Goal: Navigation & Orientation: Find specific page/section

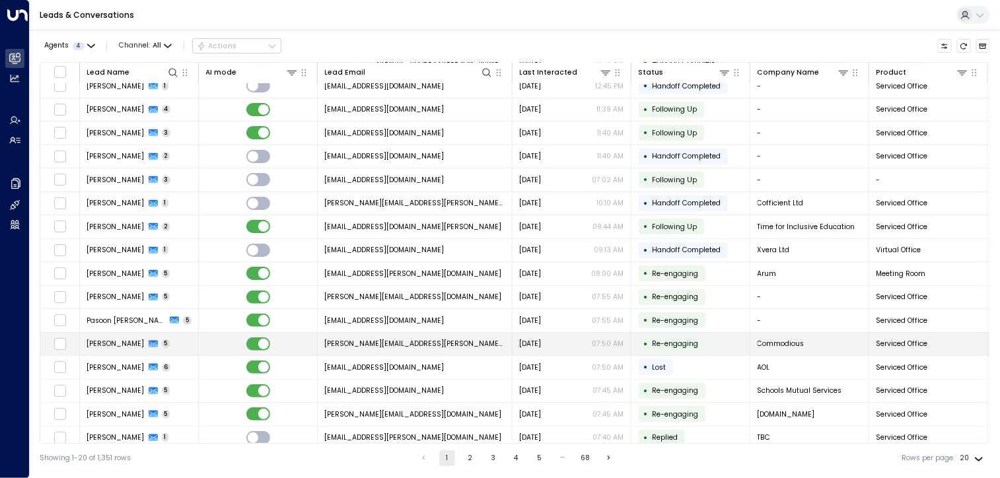
scroll to position [108, 0]
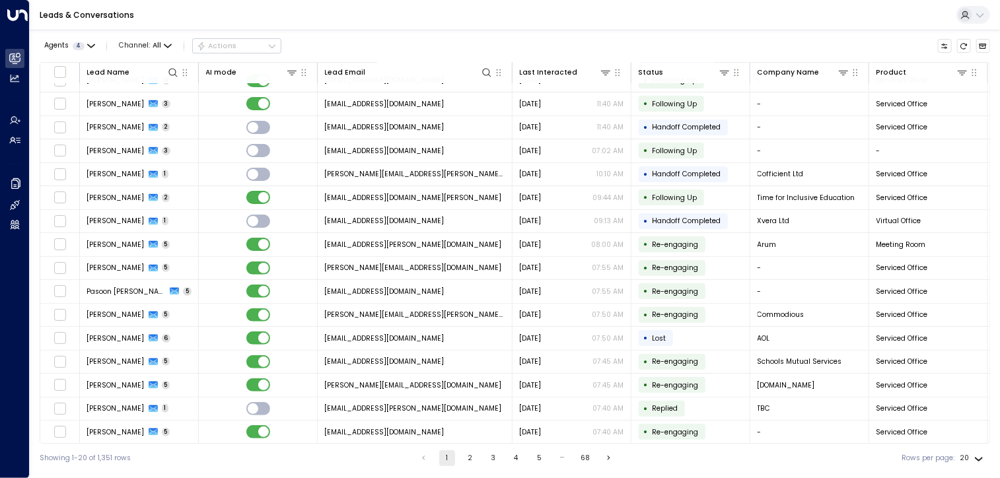
click at [468, 461] on button "2" at bounding box center [470, 459] width 16 height 16
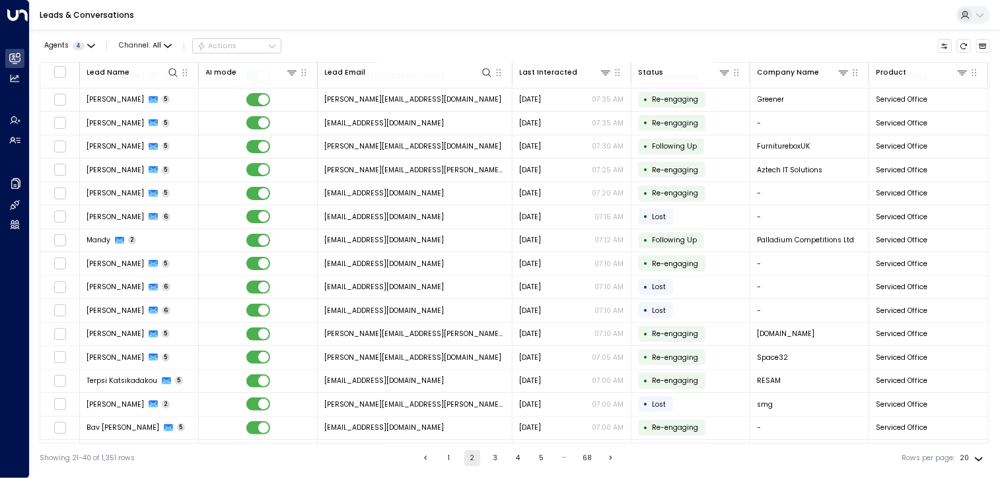
scroll to position [108, 0]
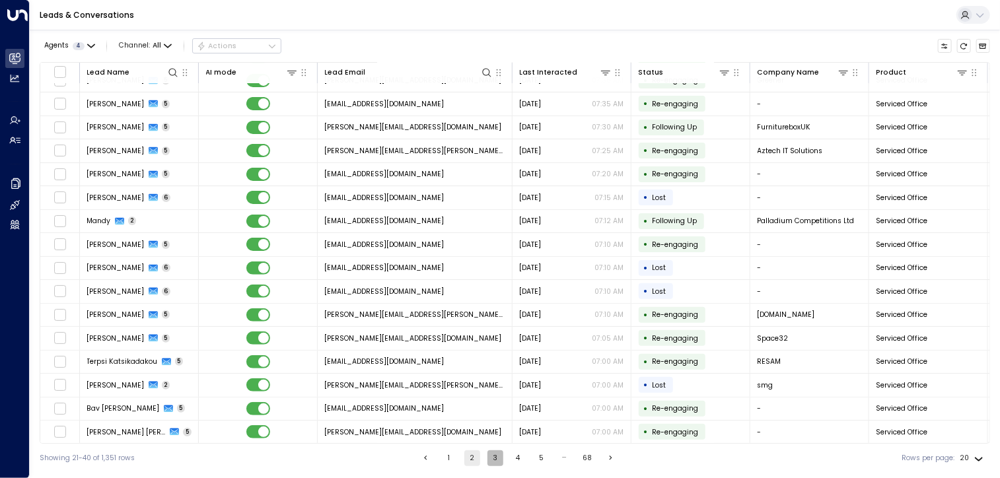
click at [497, 456] on button "3" at bounding box center [495, 459] width 16 height 16
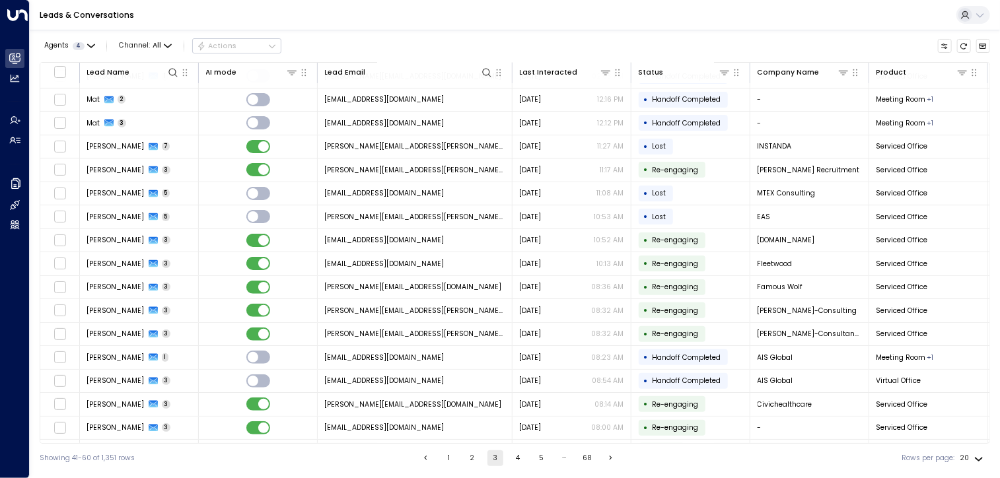
scroll to position [108, 0]
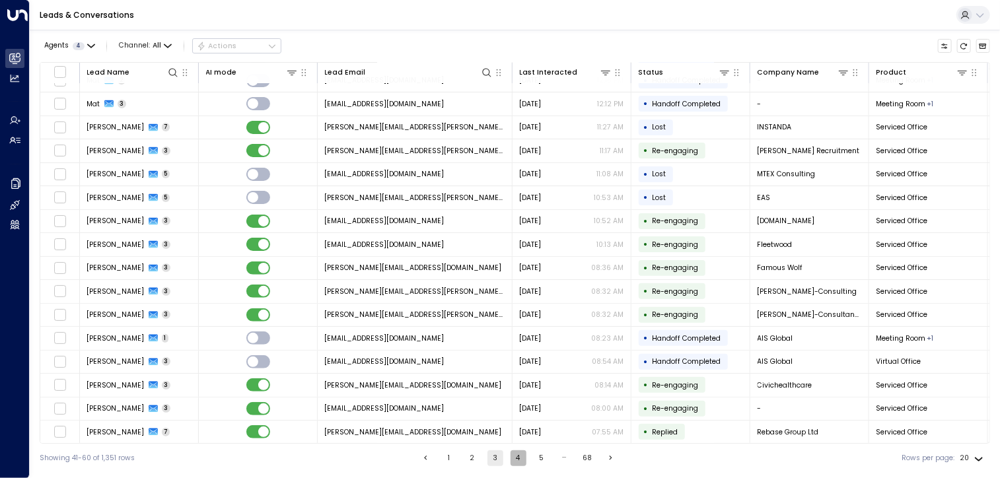
click at [516, 462] on button "4" at bounding box center [519, 459] width 16 height 16
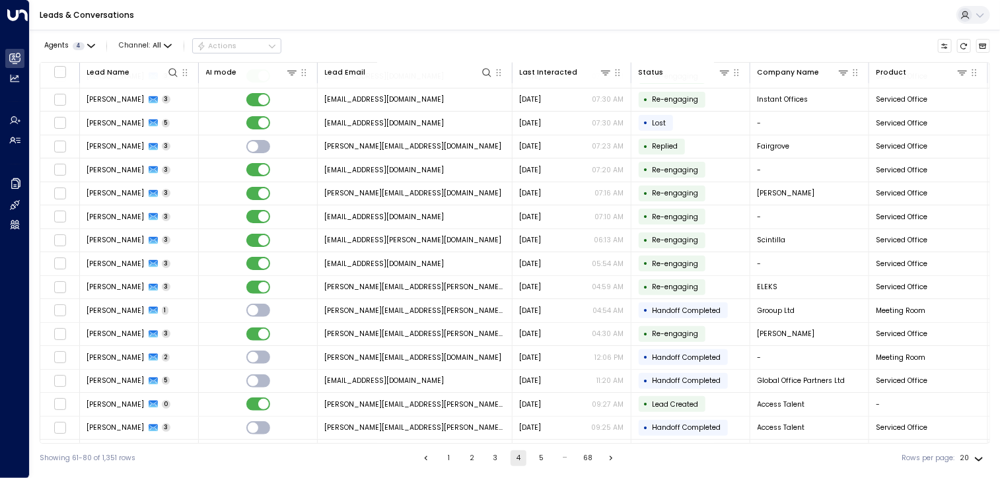
scroll to position [108, 0]
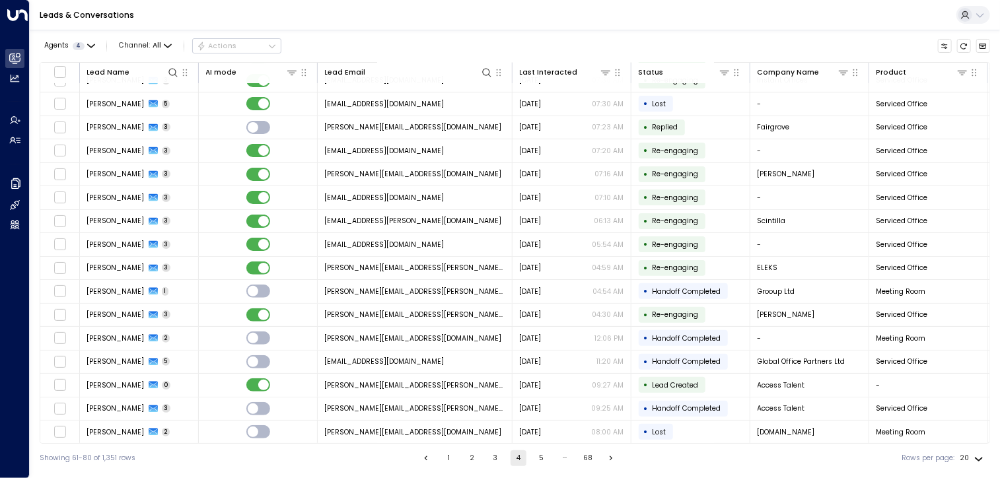
click at [548, 469] on div "Showing 61-80 of 1,351 rows 1 2 3 4 5 … 68 Rows per page: 20 **" at bounding box center [515, 458] width 951 height 29
click at [536, 460] on button "5" at bounding box center [542, 459] width 16 height 16
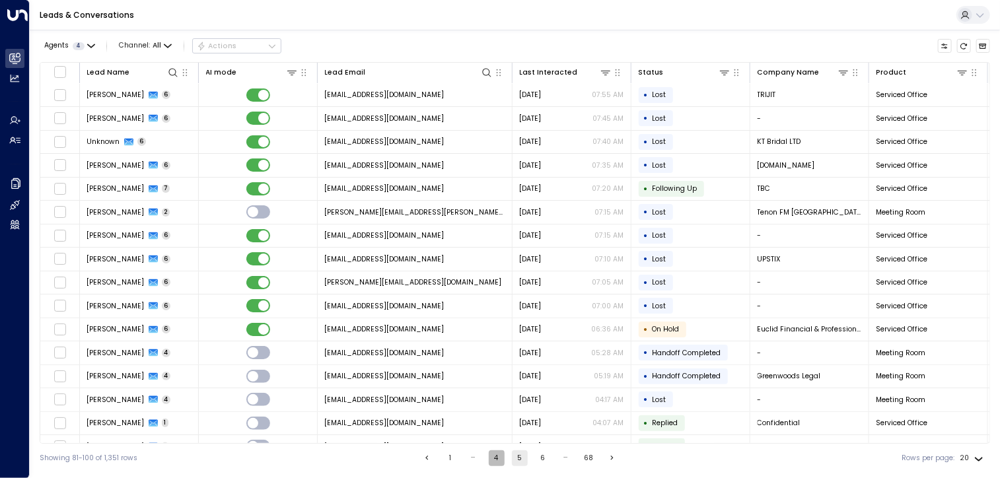
click at [502, 456] on button "4" at bounding box center [497, 459] width 16 height 16
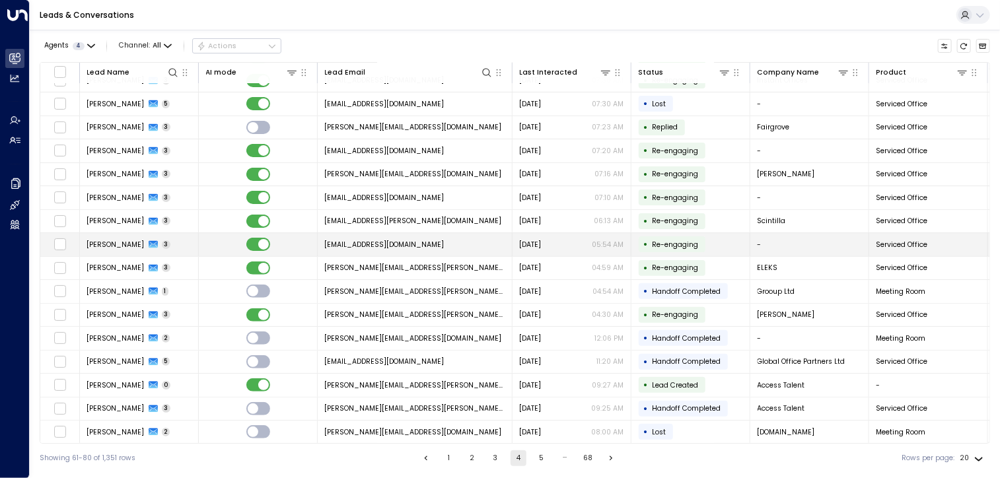
scroll to position [108, 0]
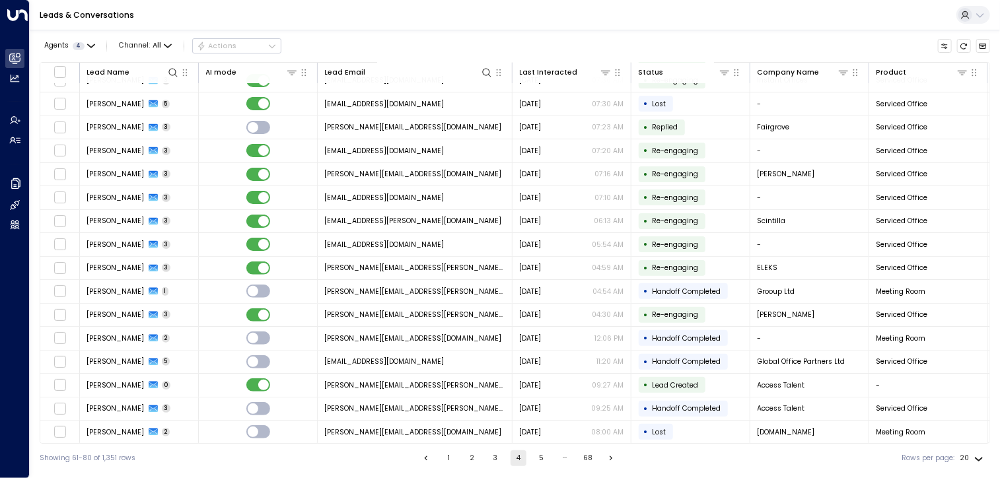
click at [536, 459] on button "5" at bounding box center [542, 459] width 16 height 16
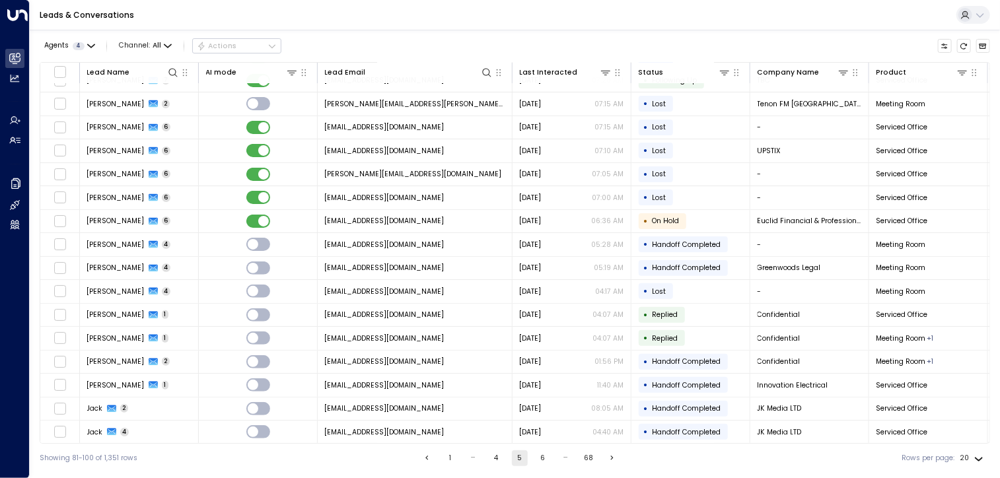
click at [541, 462] on button "6" at bounding box center [543, 459] width 16 height 16
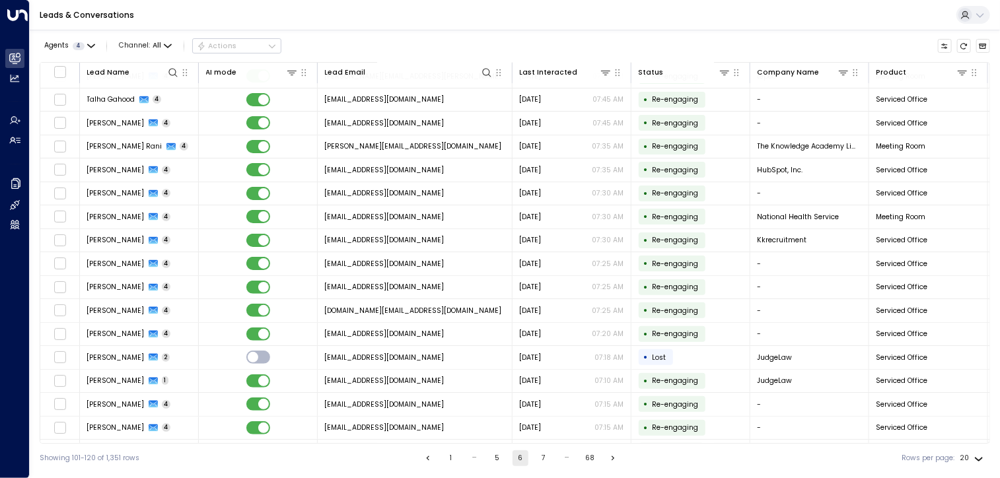
scroll to position [108, 0]
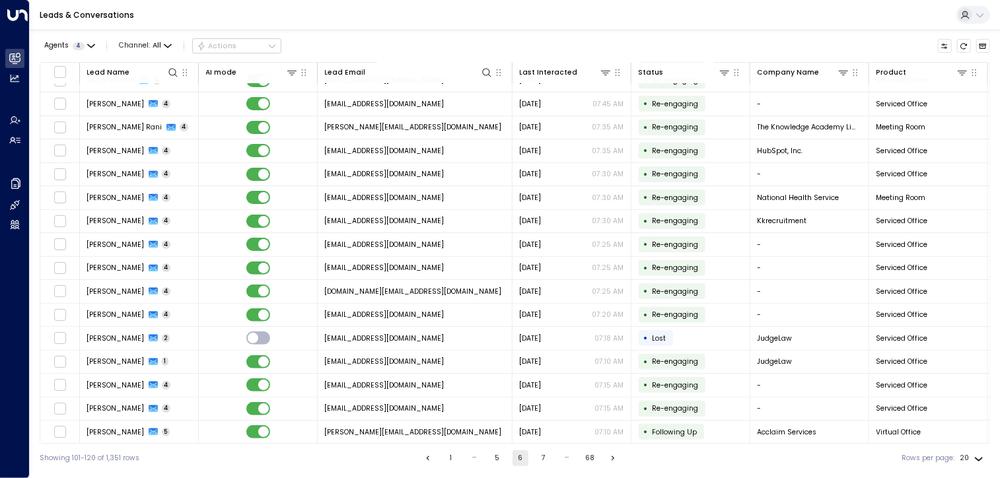
click at [517, 464] on button "6" at bounding box center [521, 459] width 16 height 16
click at [496, 460] on button "5" at bounding box center [497, 459] width 16 height 16
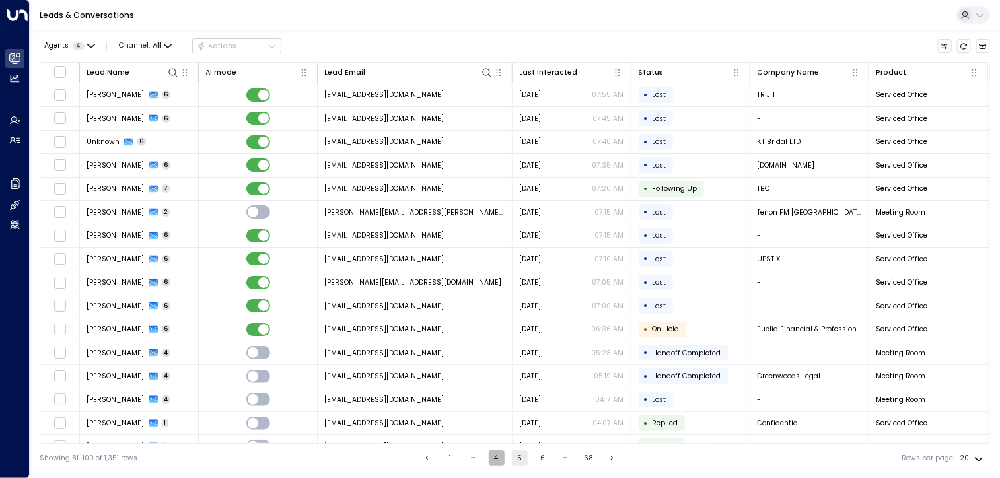
click at [495, 458] on button "4" at bounding box center [497, 459] width 16 height 16
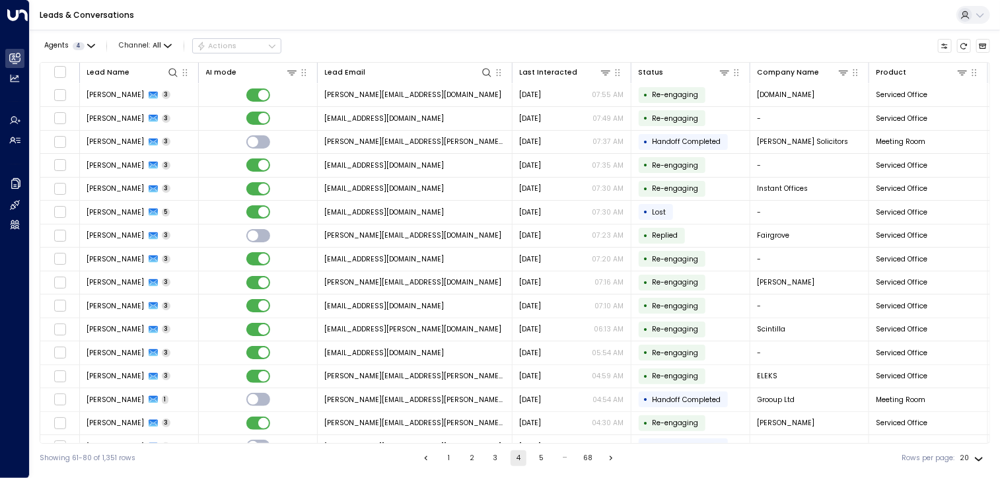
click at [497, 458] on button "3" at bounding box center [495, 459] width 16 height 16
